Goal: Information Seeking & Learning: Learn about a topic

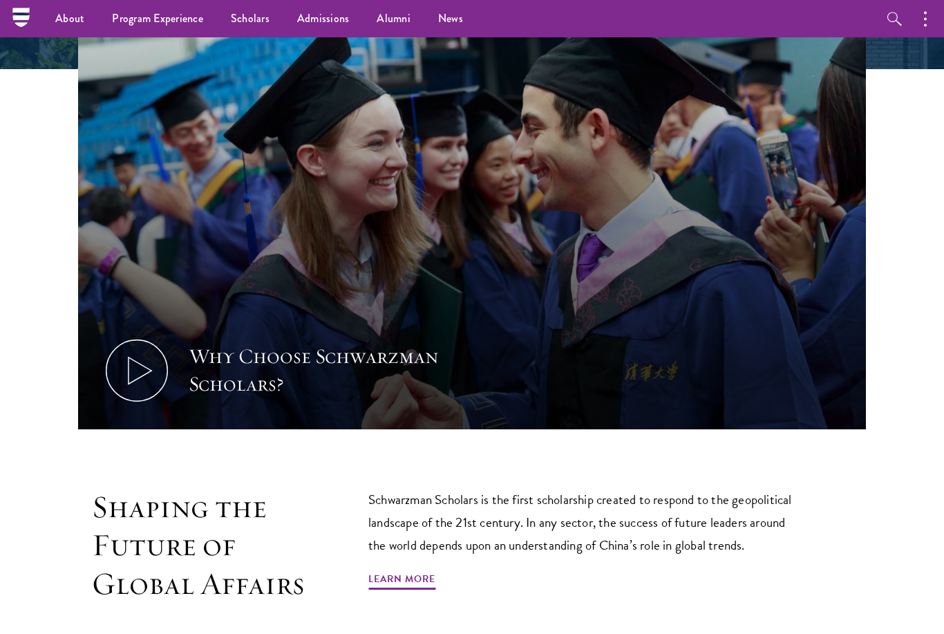
scroll to position [531, 0]
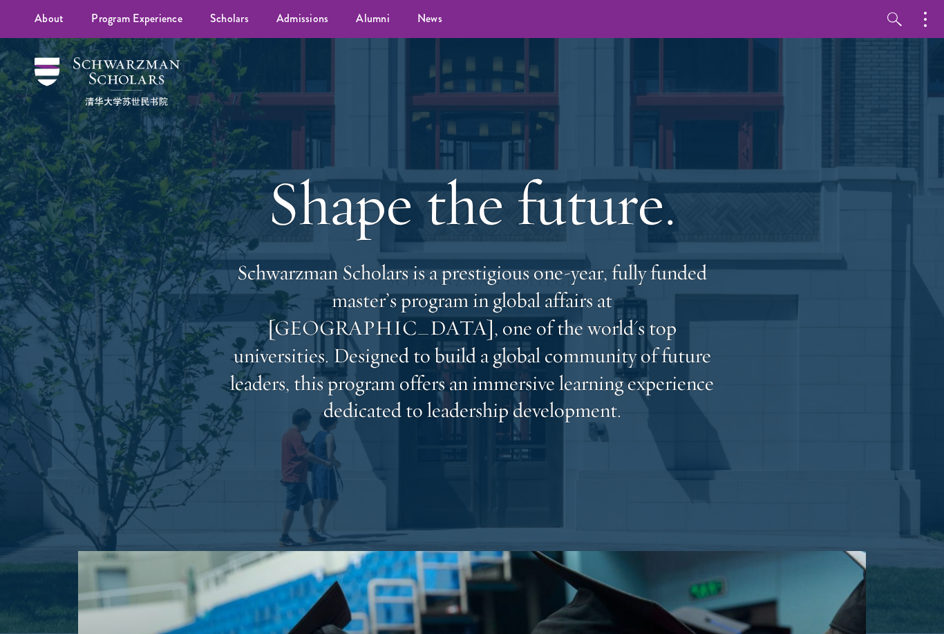
click at [241, 28] on link "Scholars" at bounding box center [229, 19] width 66 height 38
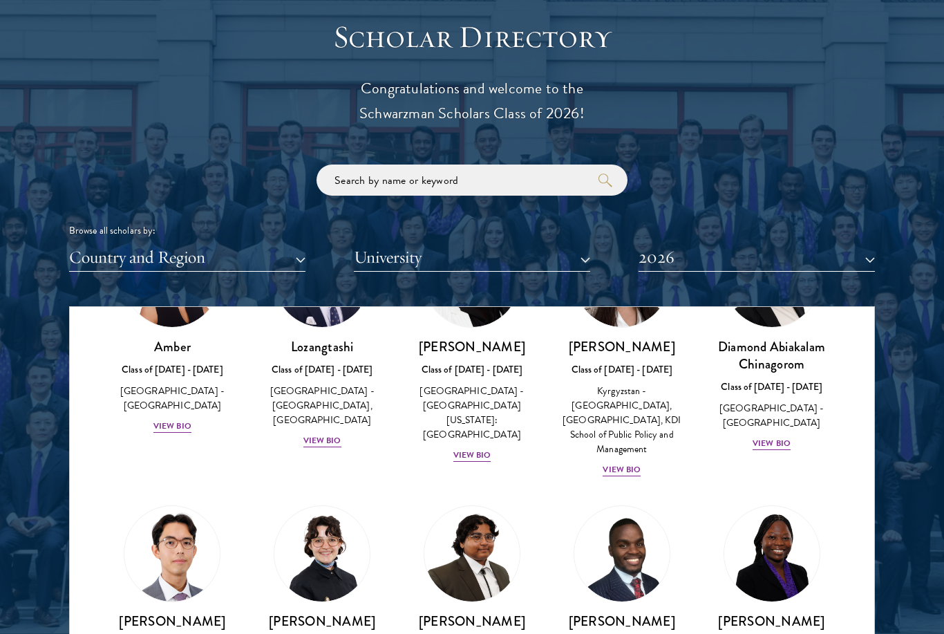
scroll to position [1505, 0]
click at [297, 252] on button "Country and Region" at bounding box center [187, 257] width 236 height 28
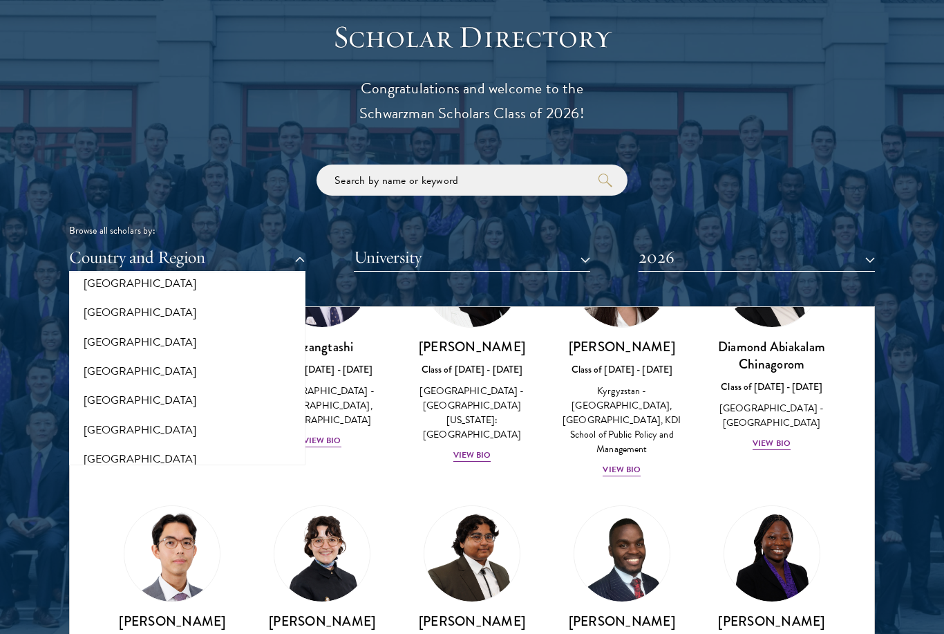
scroll to position [46, 0]
click at [122, 394] on button "[GEOGRAPHIC_DATA]" at bounding box center [187, 397] width 228 height 29
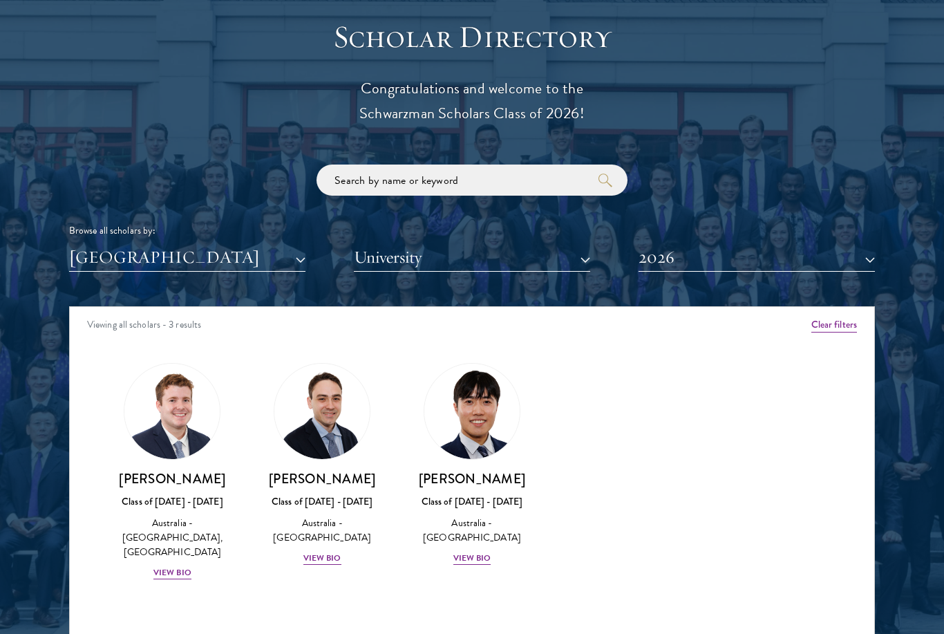
click at [165, 566] on div "View Bio" at bounding box center [172, 572] width 38 height 13
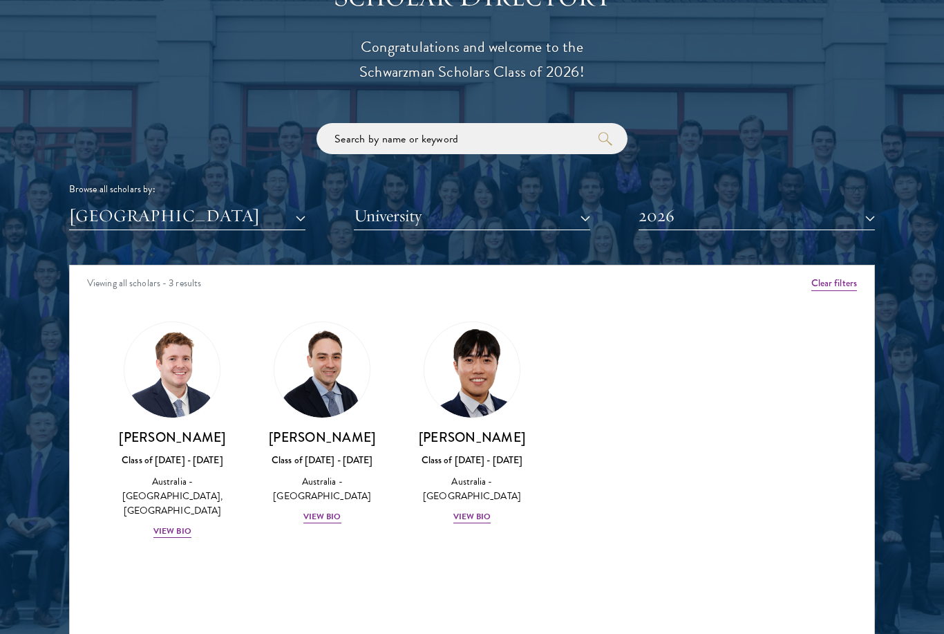
scroll to position [1550, 0]
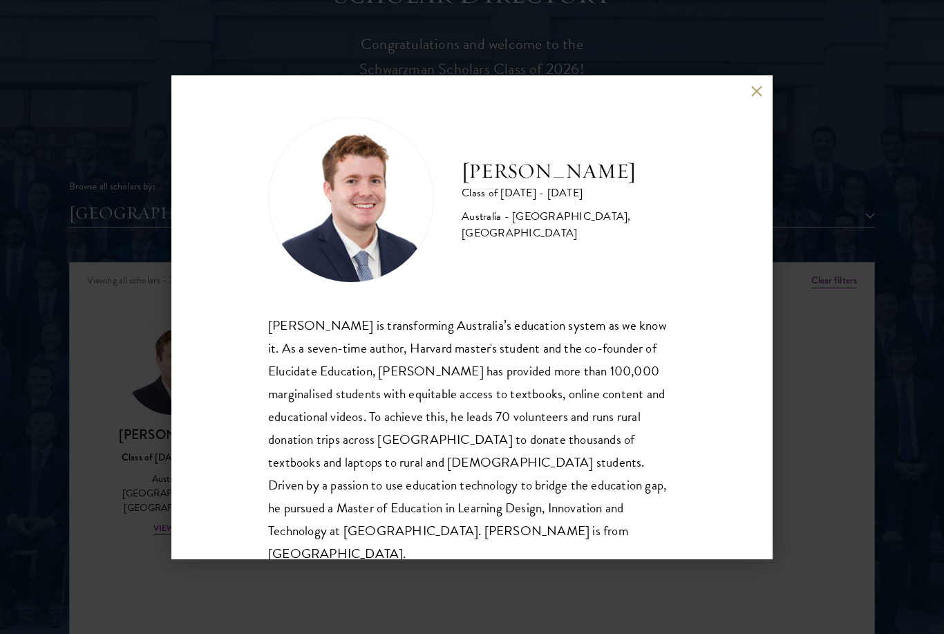
click at [760, 96] on button at bounding box center [757, 92] width 12 height 12
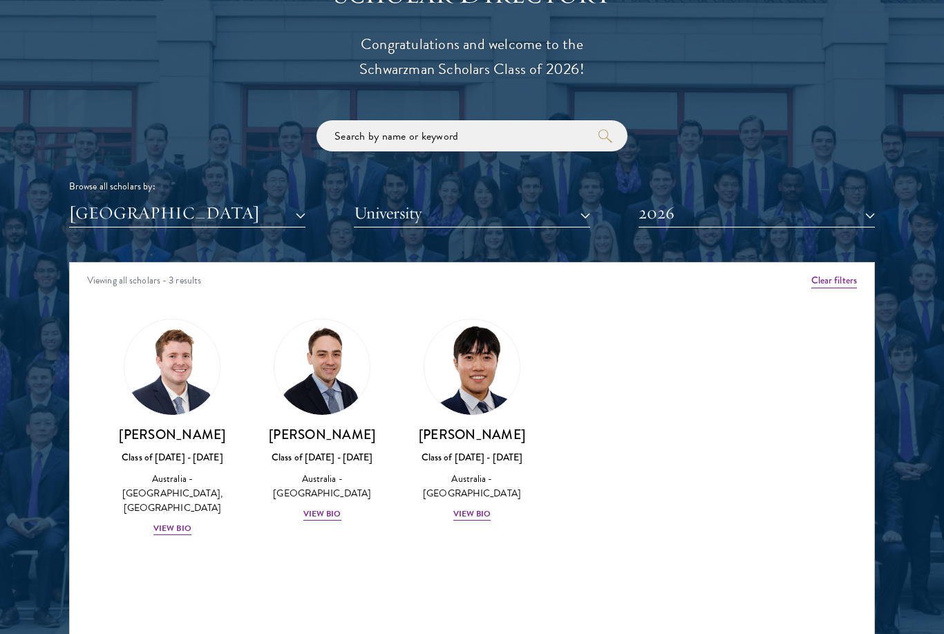
click at [330, 516] on div "View Bio" at bounding box center [322, 513] width 38 height 13
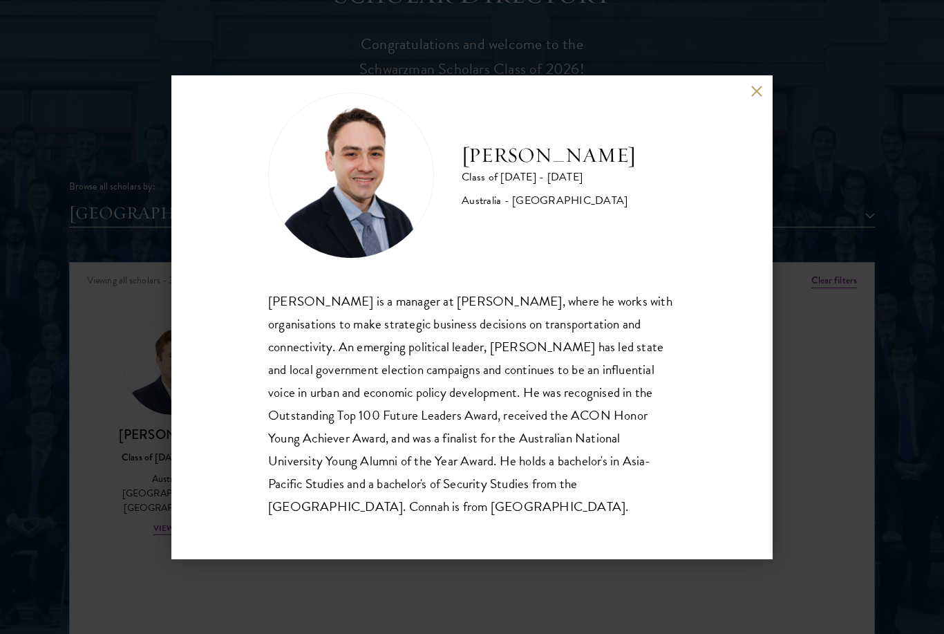
scroll to position [24, 0]
click at [757, 96] on button at bounding box center [757, 92] width 12 height 12
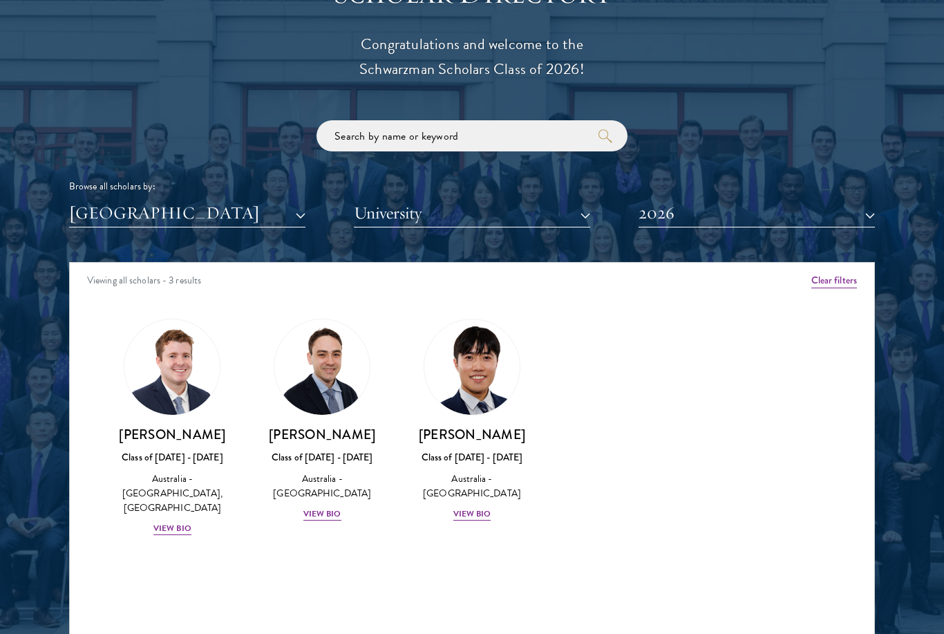
click at [477, 511] on div "View Bio" at bounding box center [472, 513] width 38 height 13
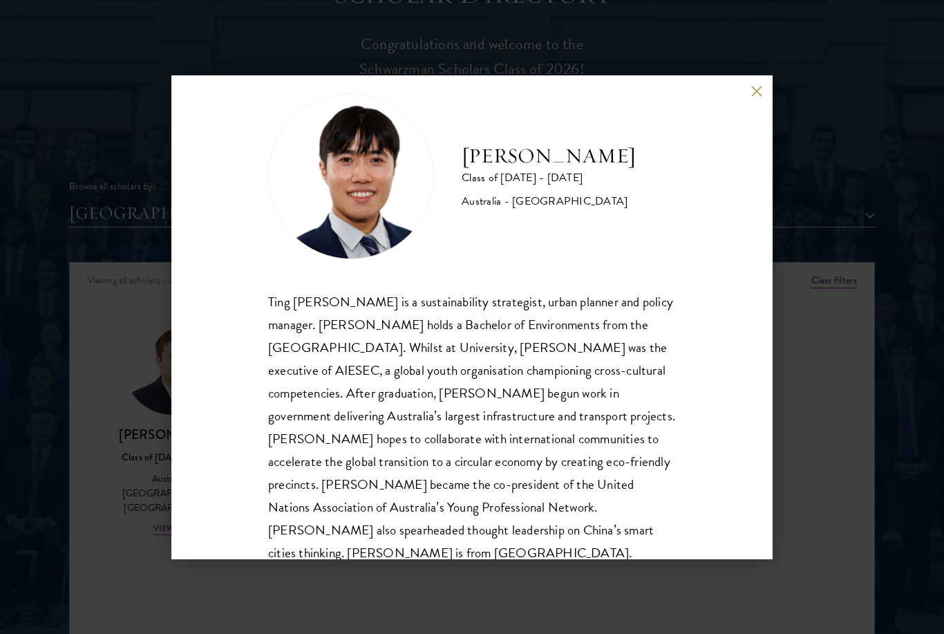
scroll to position [21, 0]
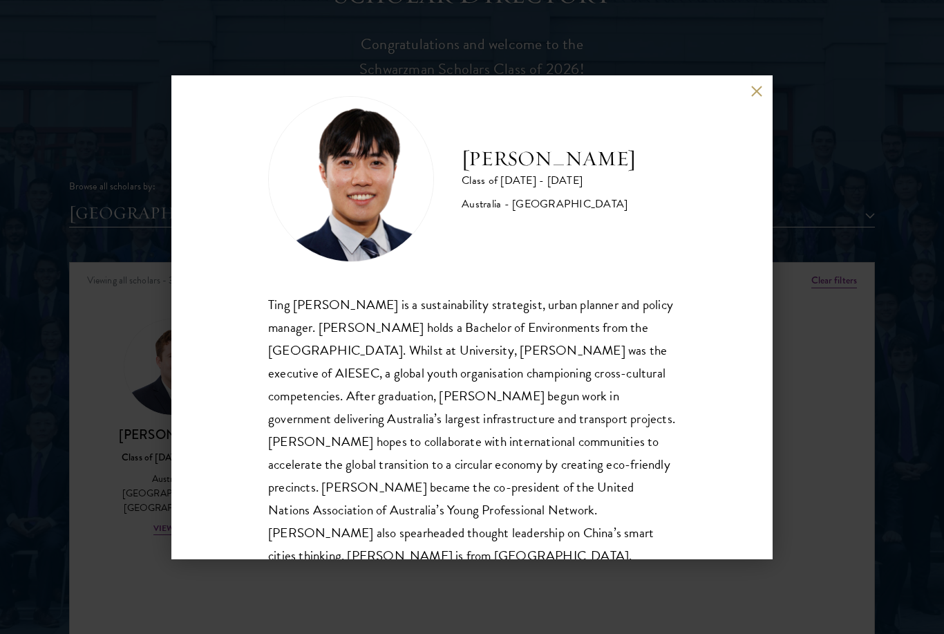
click at [756, 96] on button at bounding box center [757, 92] width 12 height 12
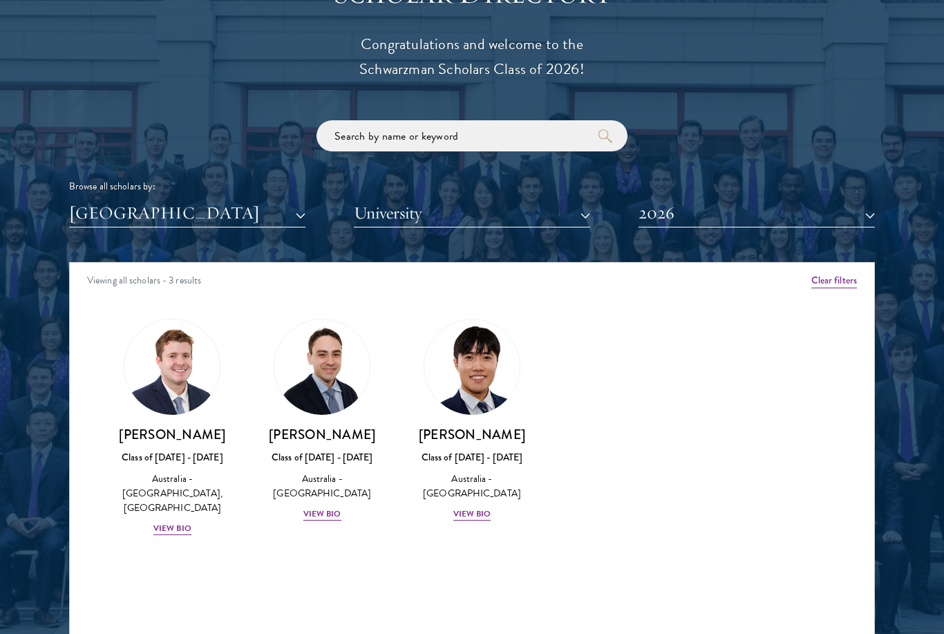
click at [872, 216] on button "2026" at bounding box center [757, 213] width 236 height 28
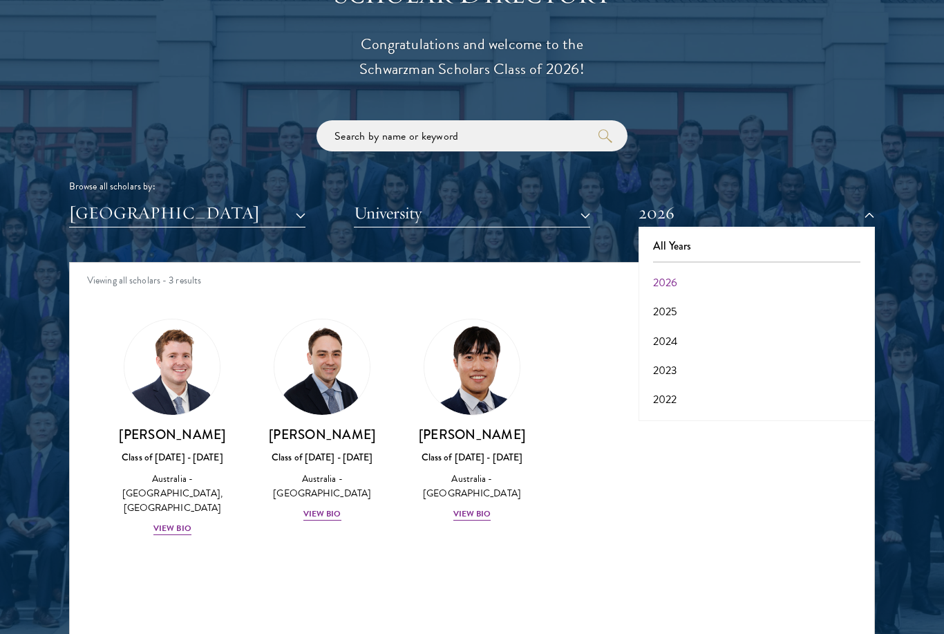
click at [697, 313] on button "2025" at bounding box center [757, 311] width 228 height 29
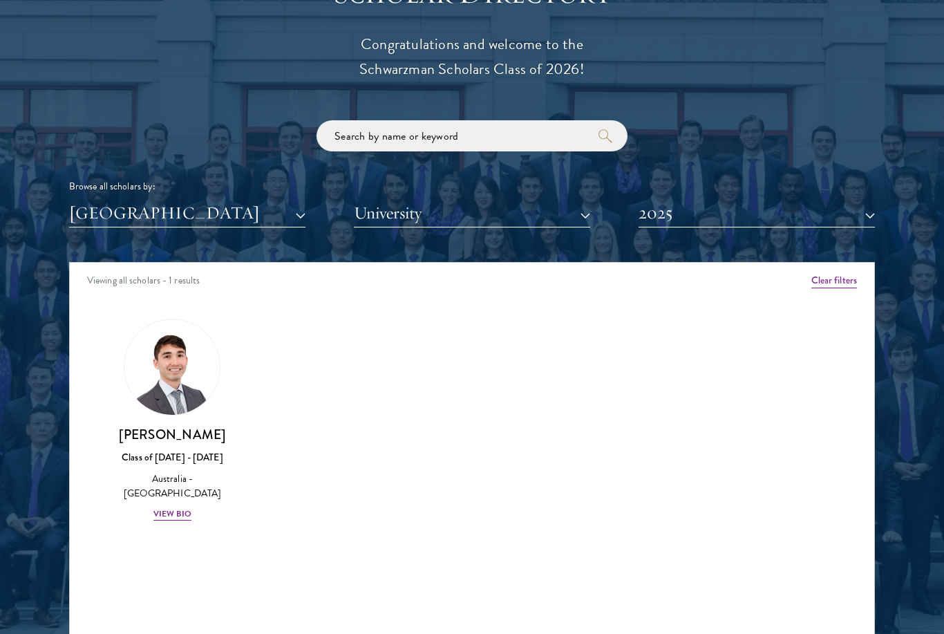
click at [190, 499] on div "[PERSON_NAME] Class of [DATE] - [DATE] [GEOGRAPHIC_DATA] - [GEOGRAPHIC_DATA] Vi…" at bounding box center [172, 474] width 122 height 96
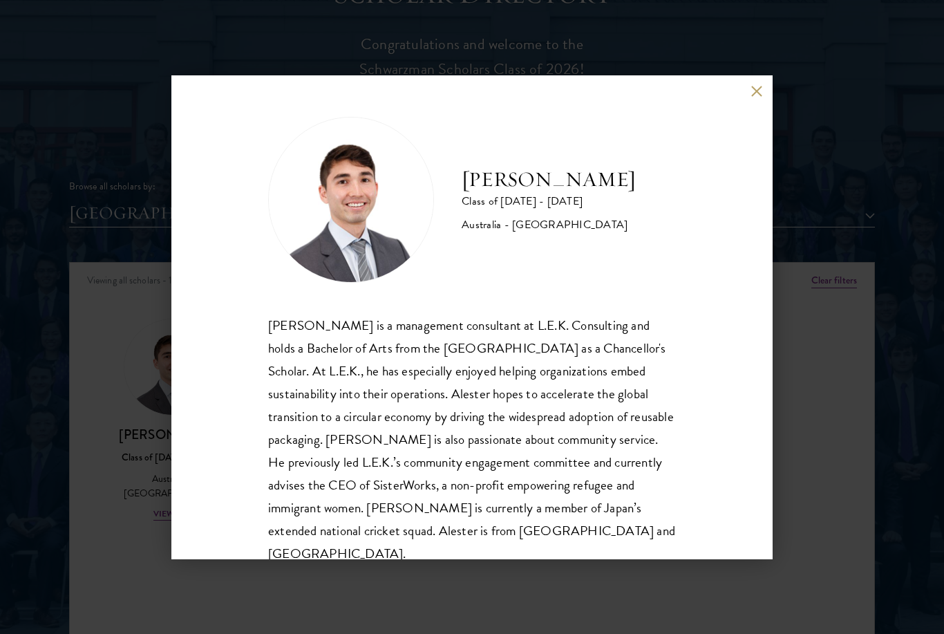
click at [751, 102] on div "[PERSON_NAME] Class of [DATE] - [DATE] [GEOGRAPHIC_DATA] - [GEOGRAPHIC_DATA] [P…" at bounding box center [471, 317] width 601 height 484
click at [760, 97] on button at bounding box center [757, 92] width 12 height 12
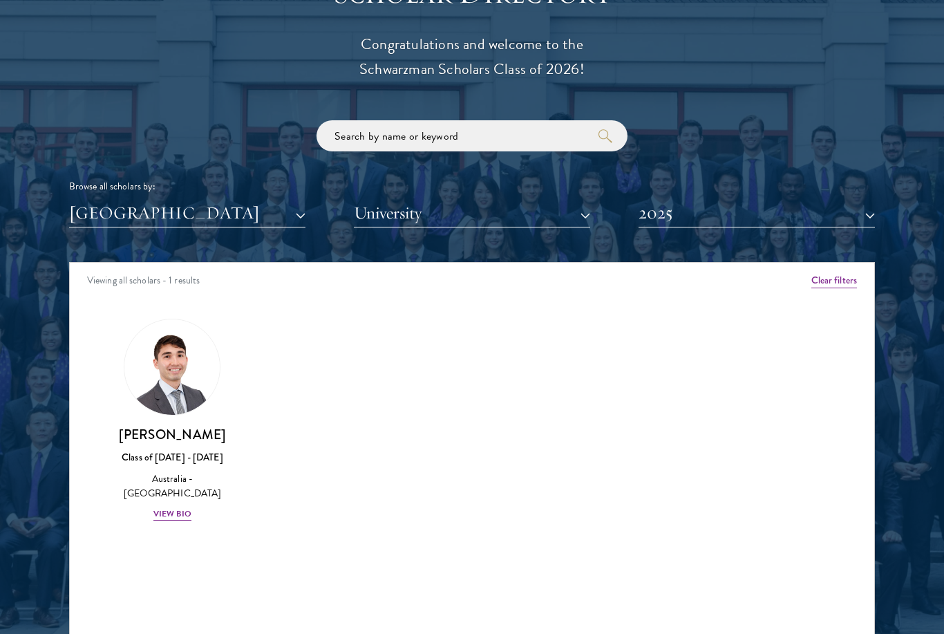
click at [872, 212] on button "2025" at bounding box center [757, 213] width 236 height 28
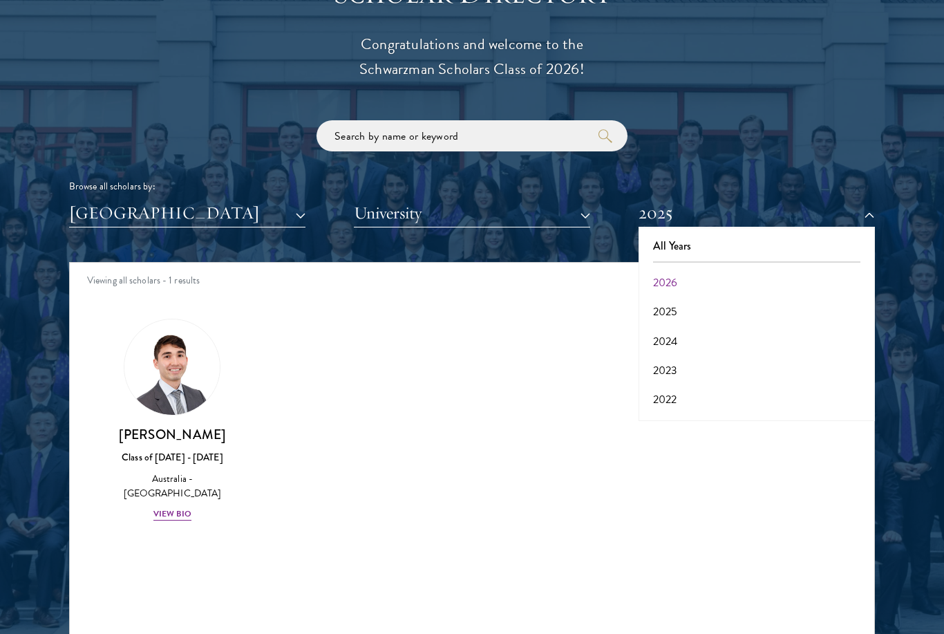
click at [721, 335] on button "2024" at bounding box center [757, 341] width 228 height 29
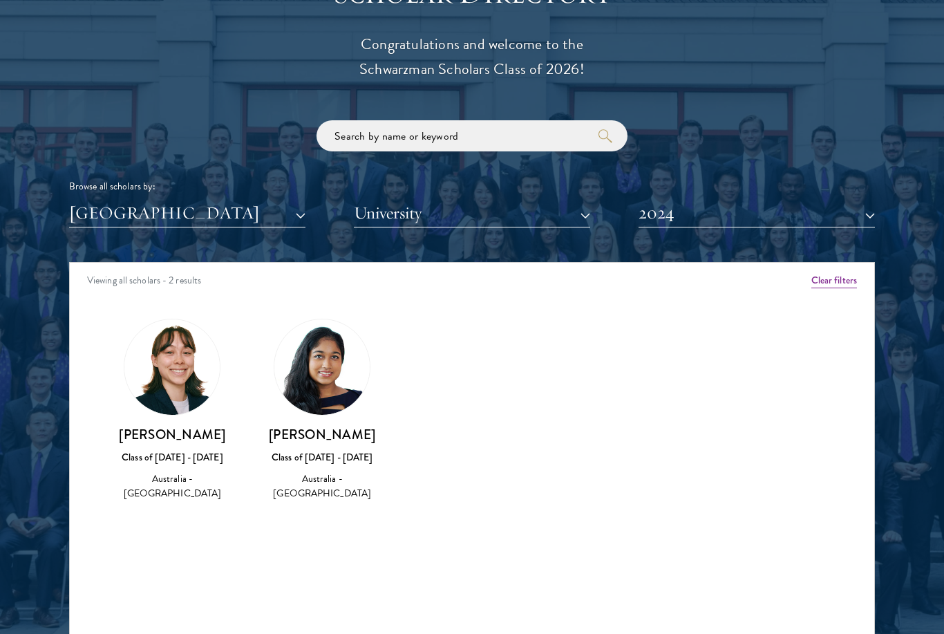
click at [171, 434] on h3 "[PERSON_NAME]" at bounding box center [172, 434] width 122 height 17
click at [171, 474] on div "Australia - [GEOGRAPHIC_DATA]" at bounding box center [172, 485] width 122 height 29
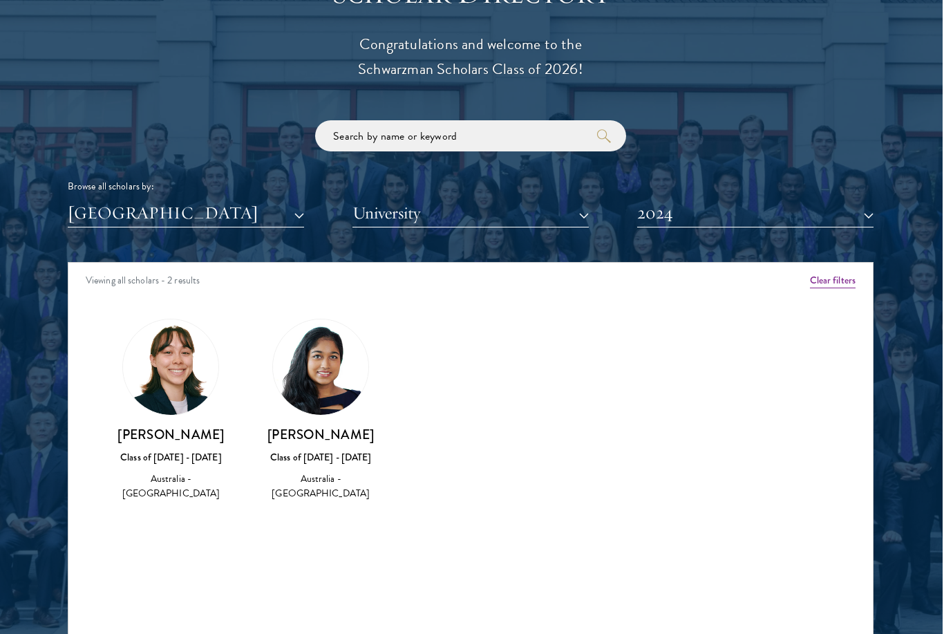
scroll to position [1550, 0]
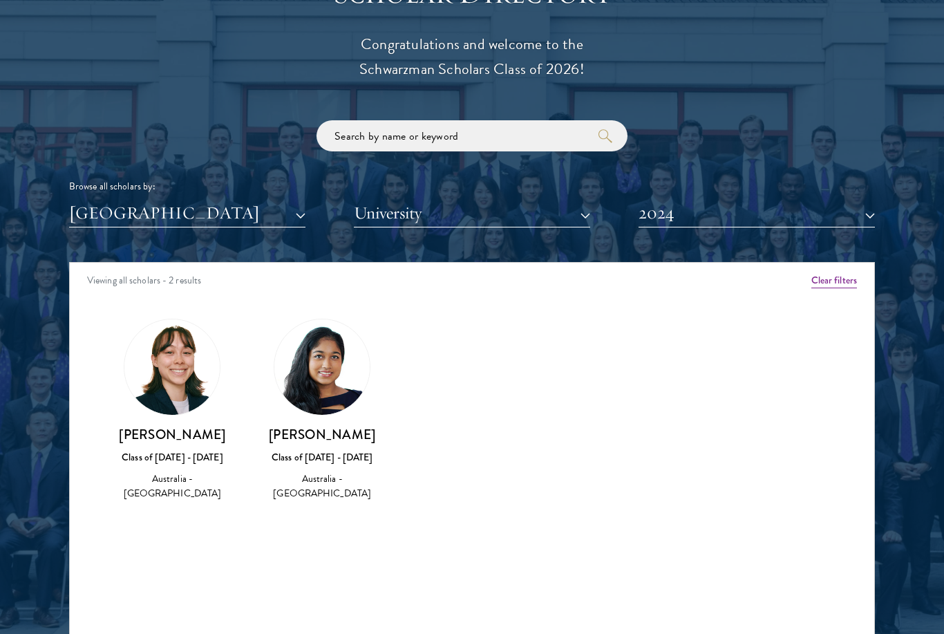
click at [858, 216] on button "2024" at bounding box center [757, 213] width 236 height 28
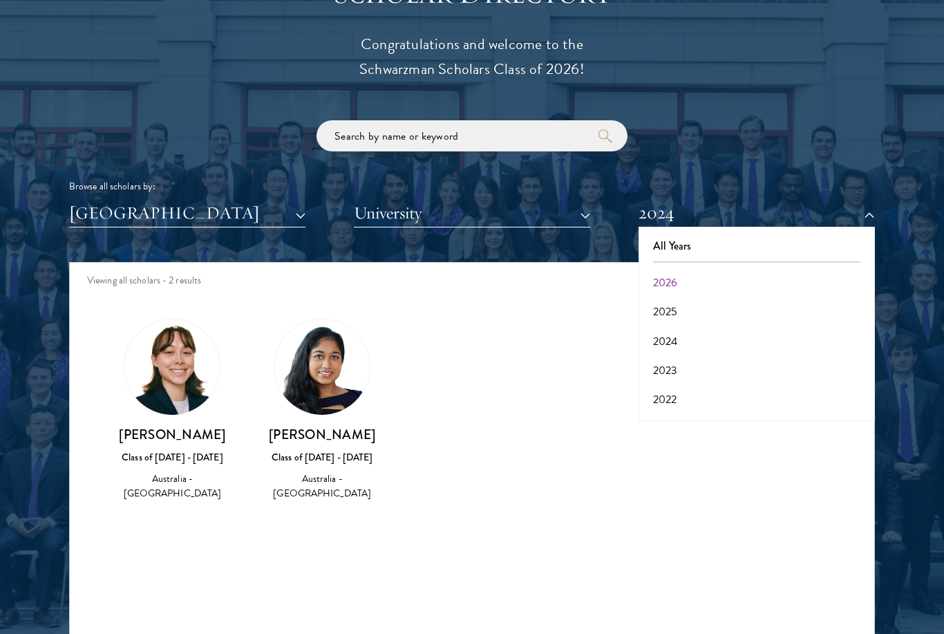
click at [707, 375] on button "2023" at bounding box center [757, 370] width 228 height 29
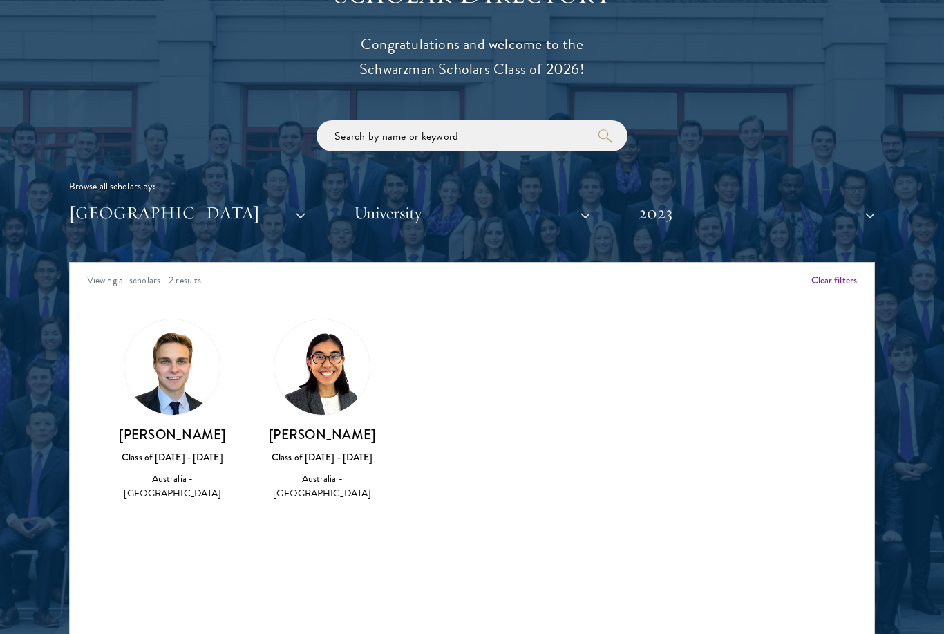
click at [869, 216] on button "2023" at bounding box center [757, 213] width 236 height 28
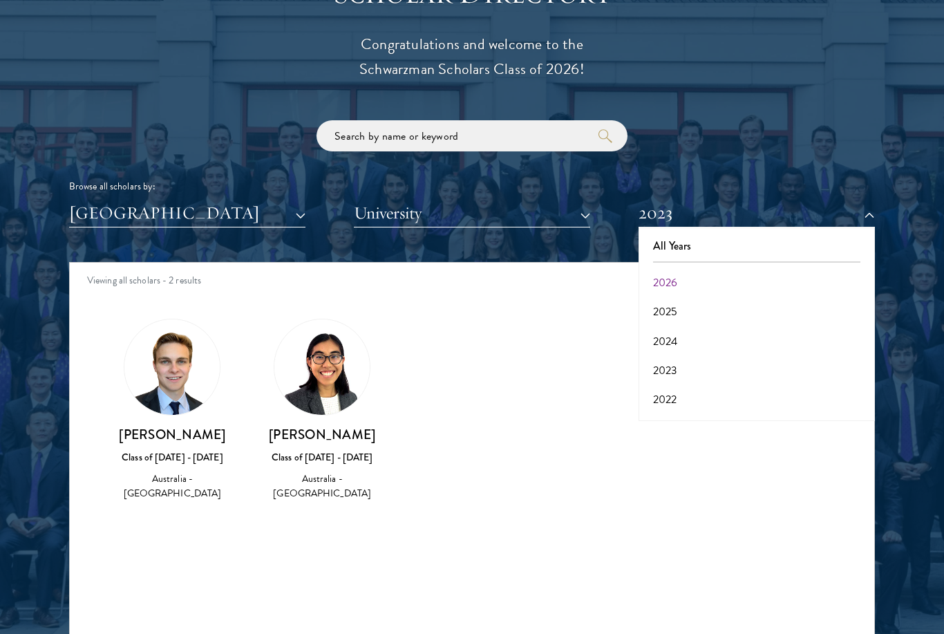
click at [700, 399] on button "2022" at bounding box center [757, 399] width 228 height 29
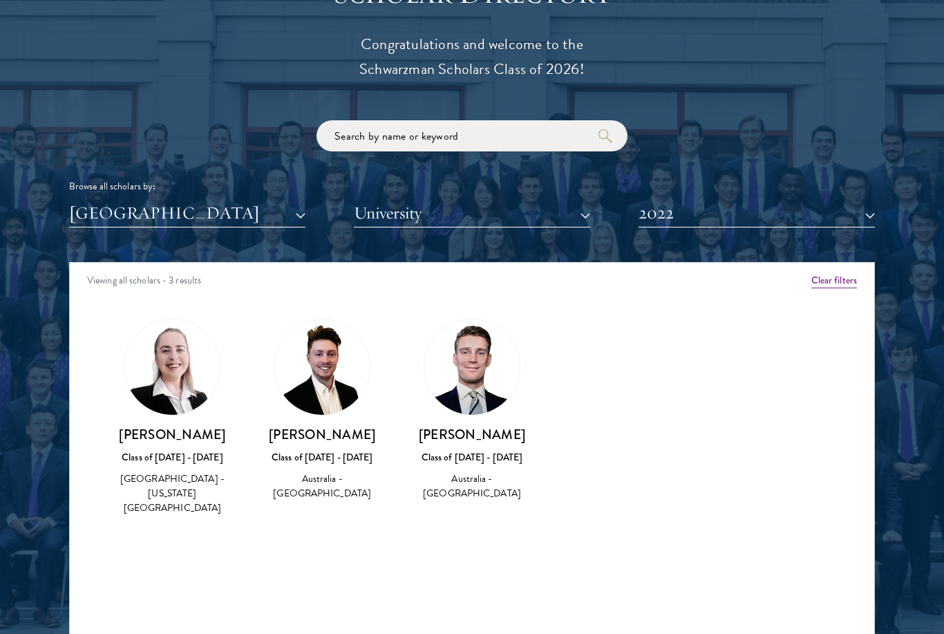
click at [860, 211] on button "2022" at bounding box center [757, 213] width 236 height 28
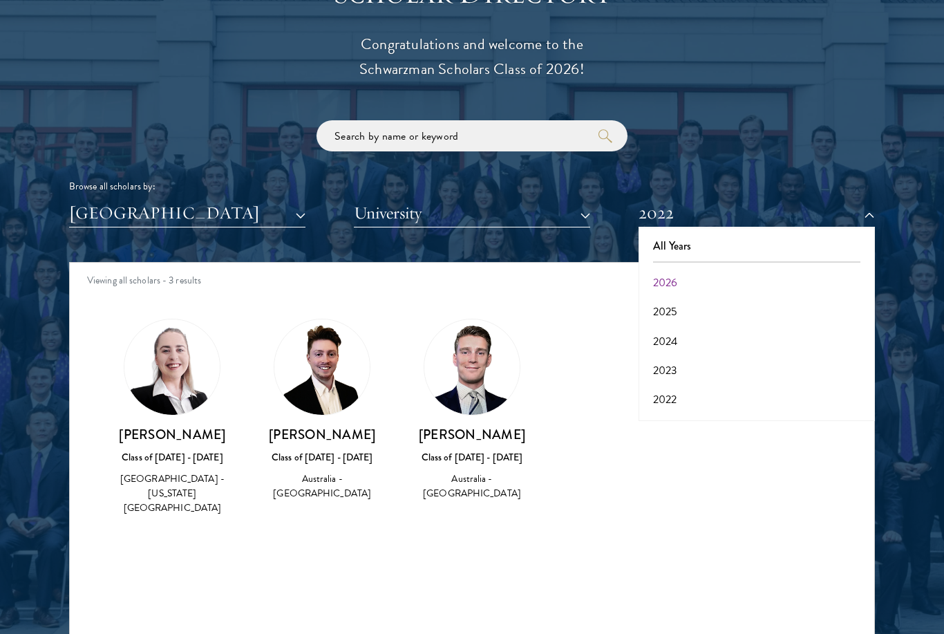
click at [729, 283] on button "2026" at bounding box center [757, 282] width 228 height 29
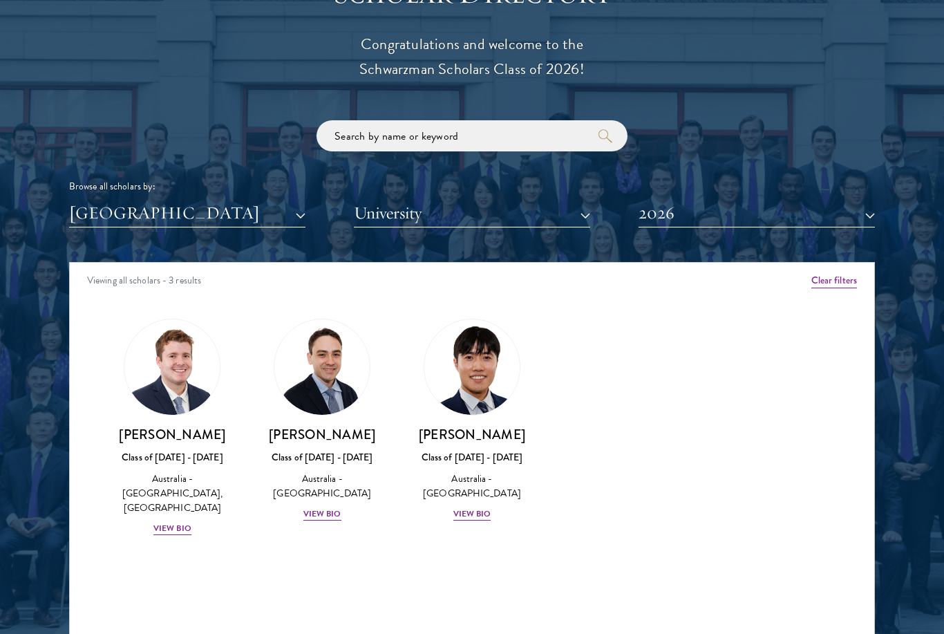
click at [292, 219] on button "[GEOGRAPHIC_DATA]" at bounding box center [187, 213] width 236 height 28
